Goal: Task Accomplishment & Management: Use online tool/utility

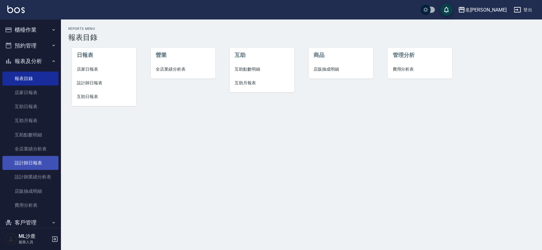
click at [34, 165] on link "設計師日報表" at bounding box center [30, 163] width 56 height 14
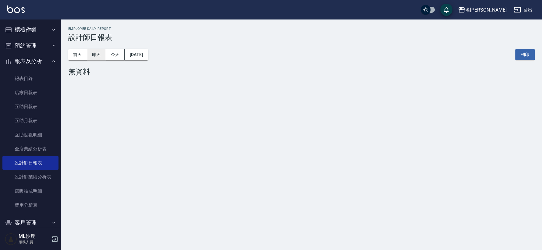
click at [90, 57] on button "昨天" at bounding box center [96, 54] width 19 height 11
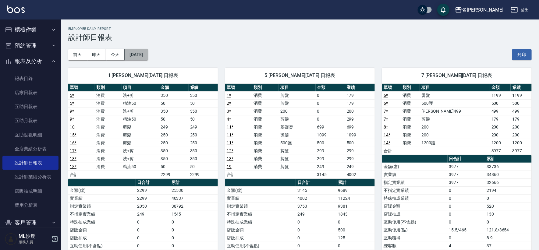
click at [145, 53] on button "[DATE]" at bounding box center [136, 54] width 23 height 11
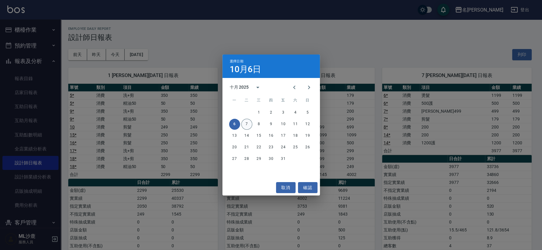
click at [245, 125] on button "7" at bounding box center [246, 124] width 11 height 11
click at [245, 125] on div "名留沙鹿 [DATE] 設計師日報表 列印時間： [DATE][PHONE_NUMBER]:59 Employee Daily Report 設計師日報表 […" at bounding box center [269, 164] width 539 height 328
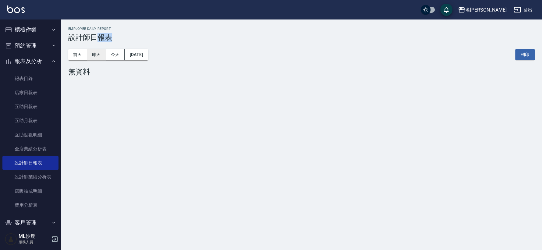
click at [99, 56] on button "昨天" at bounding box center [96, 54] width 19 height 11
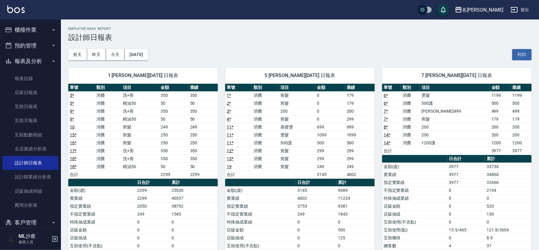
drag, startPoint x: 235, startPoint y: 18, endPoint x: 234, endPoint y: 21, distance: 3.6
click at [235, 18] on div "名[PERSON_NAME]出" at bounding box center [269, 9] width 539 height 19
drag, startPoint x: 23, startPoint y: 32, endPoint x: 24, endPoint y: 35, distance: 3.3
click at [23, 32] on button "櫃檯作業" at bounding box center [30, 30] width 56 height 16
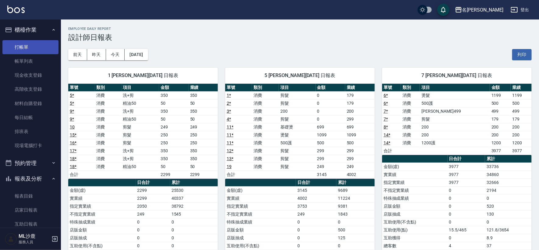
click at [26, 41] on link "打帳單" at bounding box center [30, 47] width 56 height 14
